Goal: Information Seeking & Learning: Learn about a topic

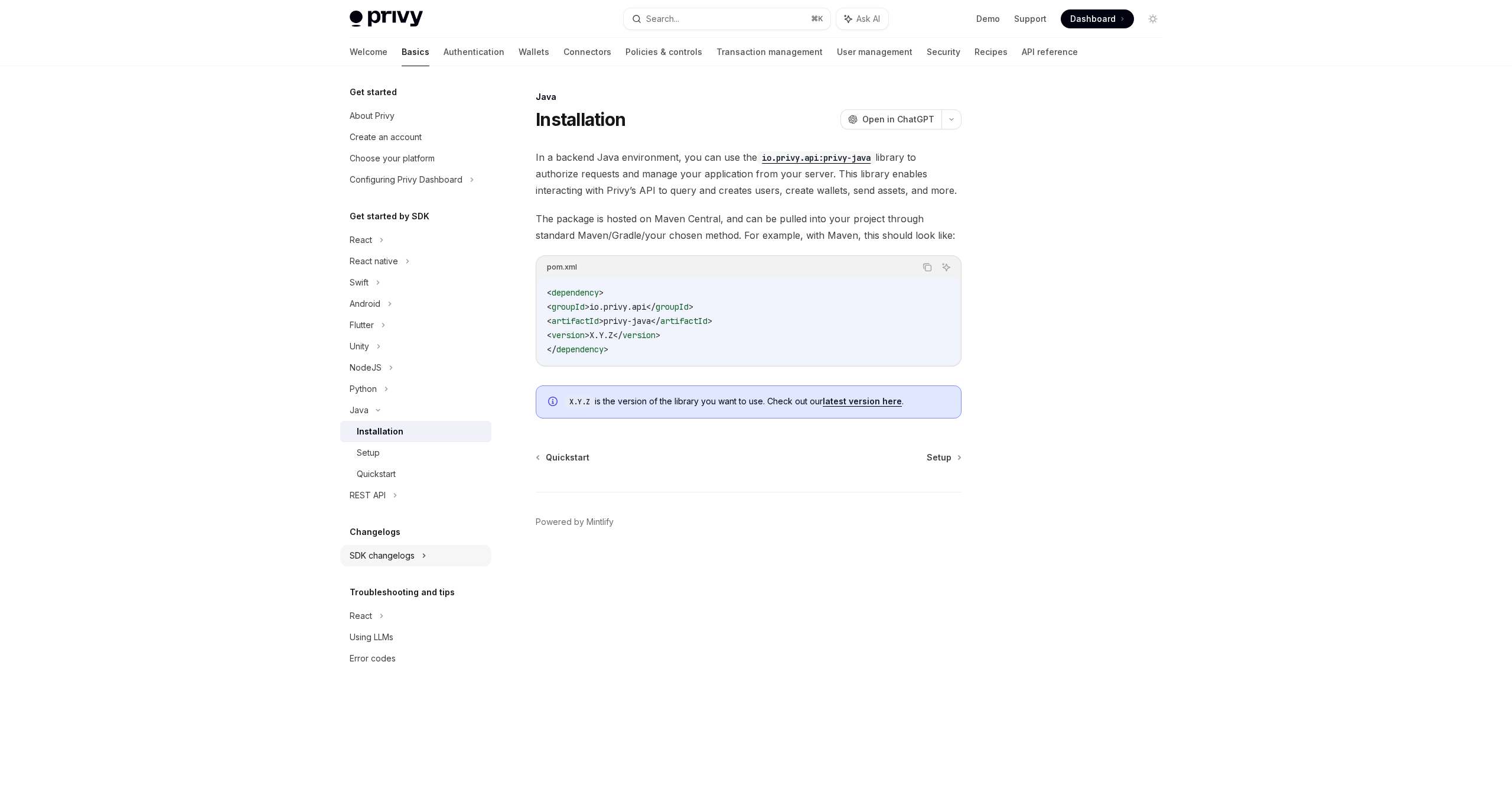
click at [372, 247] on div "SDK changelogs" at bounding box center [361, 239] width 22 height 14
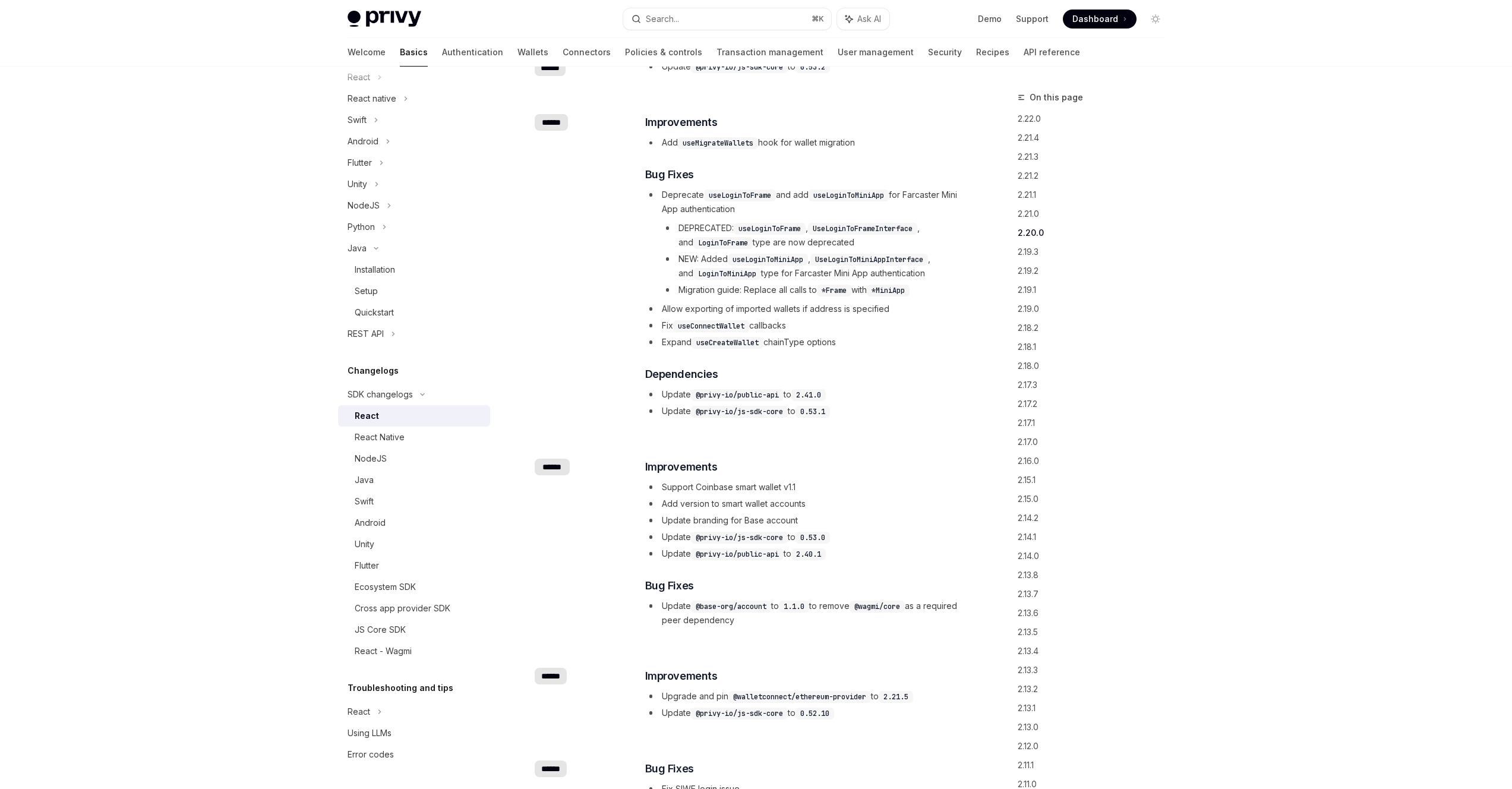
scroll to position [1403, 0]
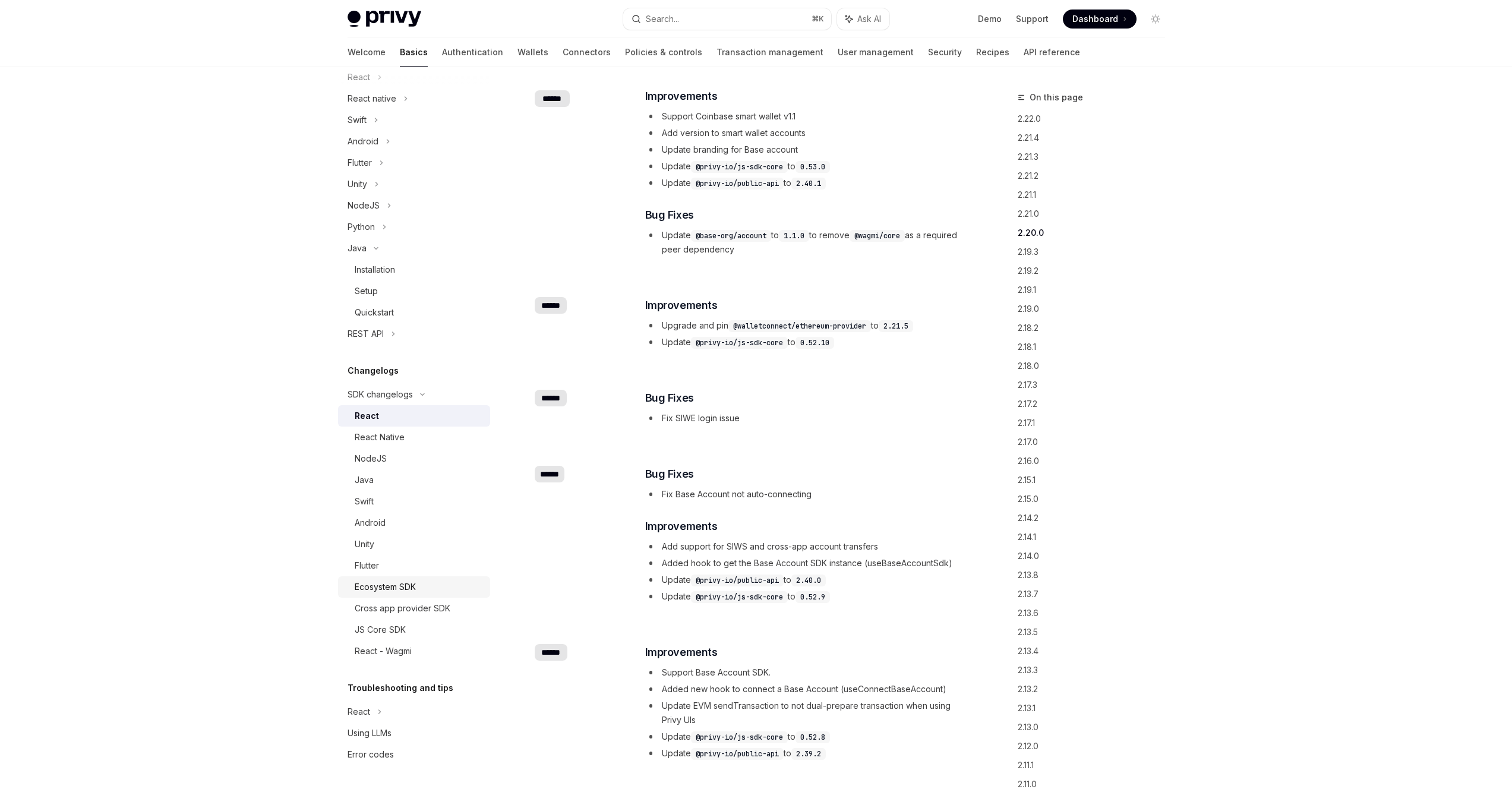
click at [420, 585] on div "Ecosystem SDK" at bounding box center [418, 586] width 128 height 14
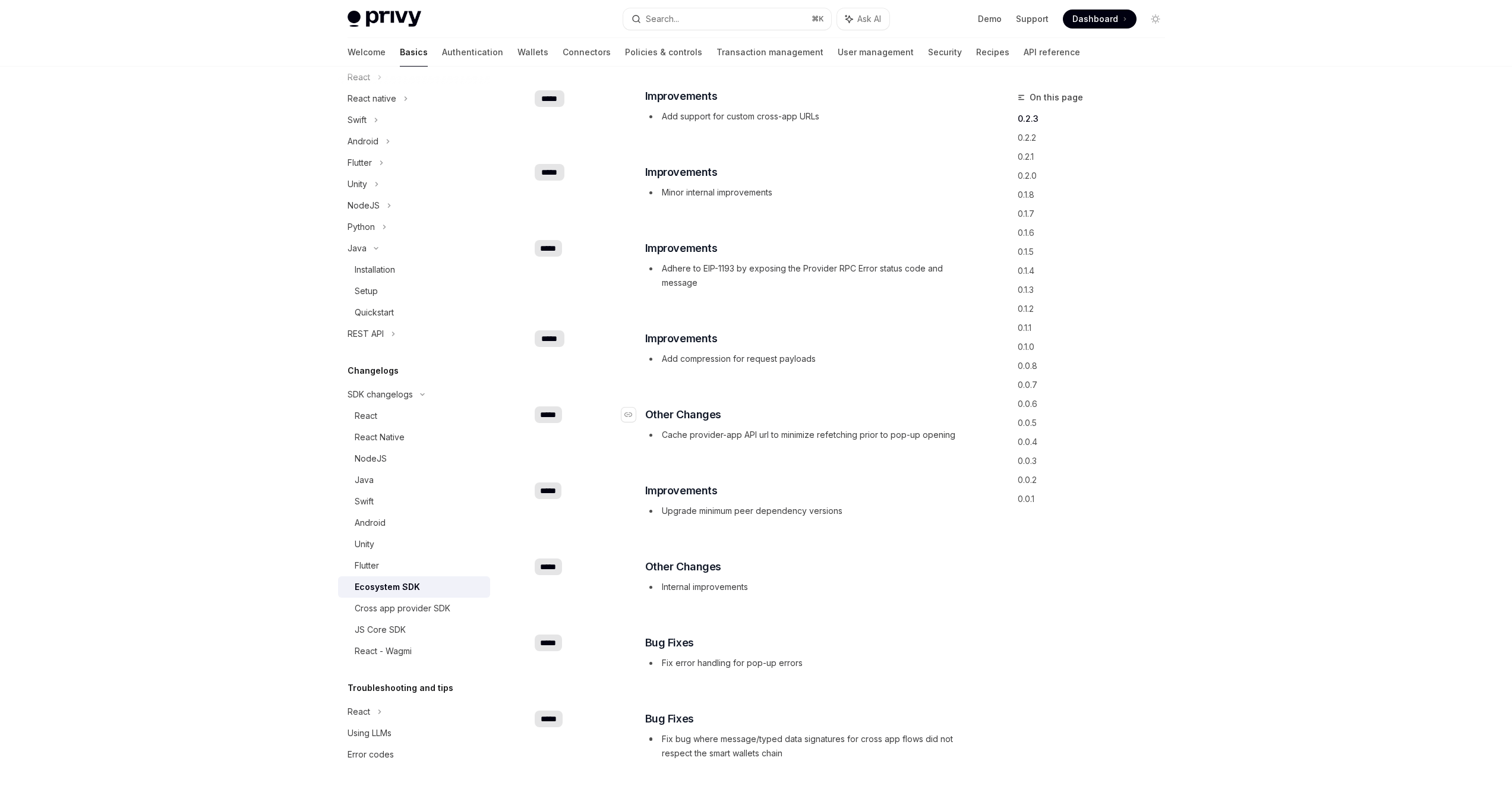
scroll to position [1253, 0]
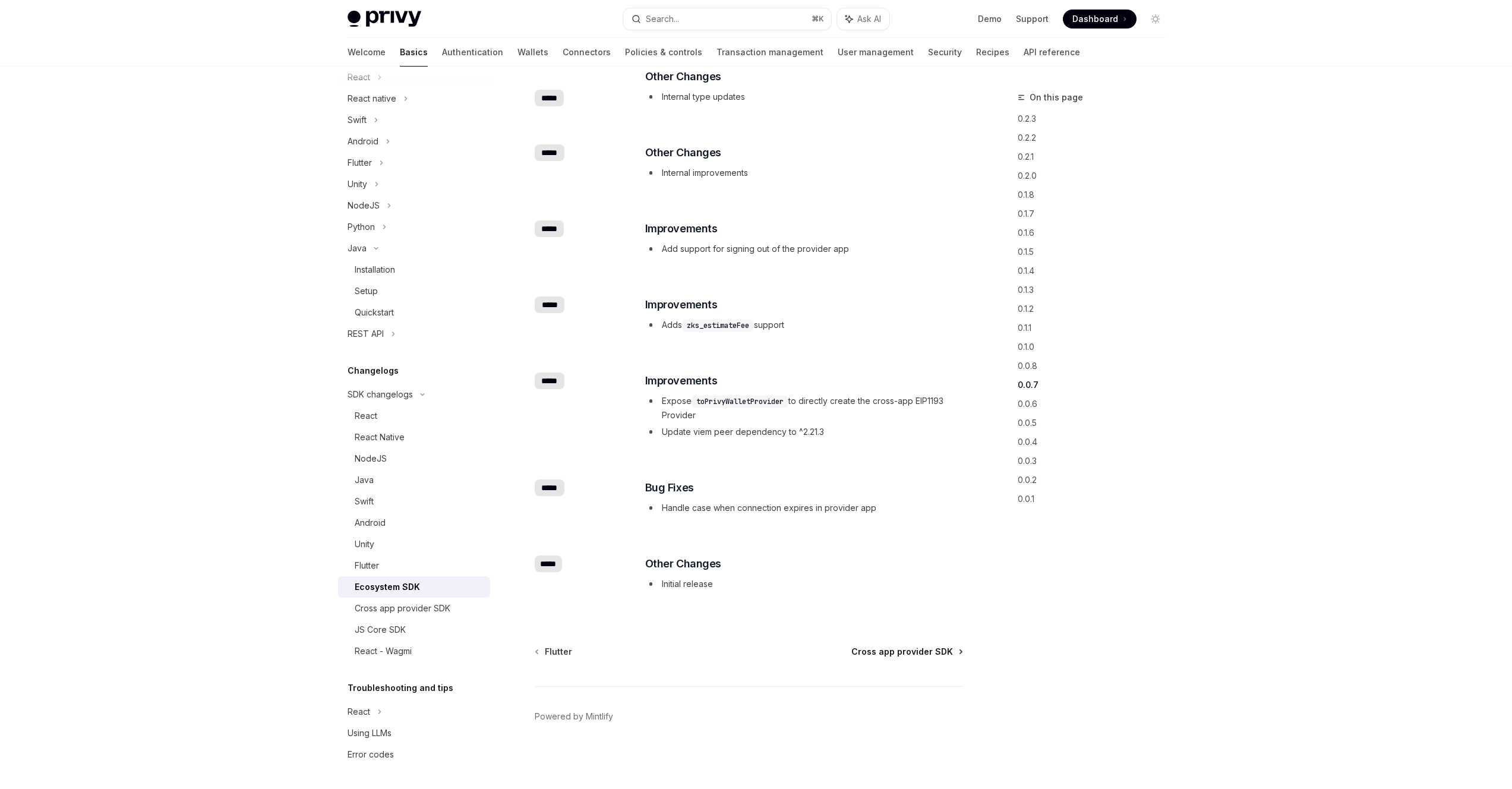
click at [900, 648] on span "Cross app provider SDK" at bounding box center [902, 651] width 101 height 12
type textarea "*"
